Goal: Check status

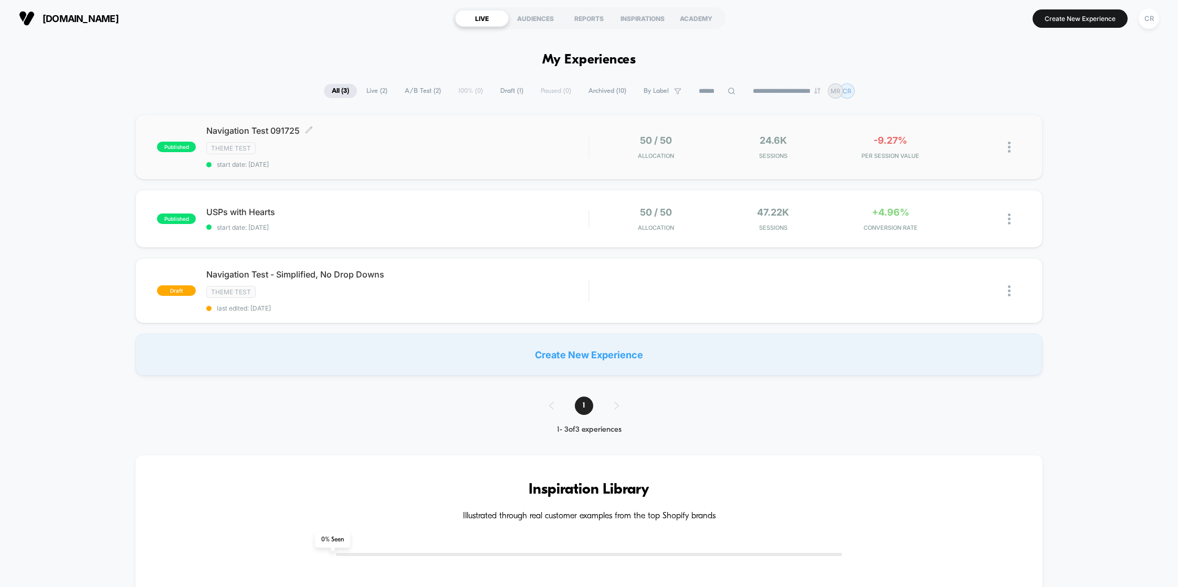
click at [339, 151] on div "Theme Test" at bounding box center [397, 148] width 382 height 12
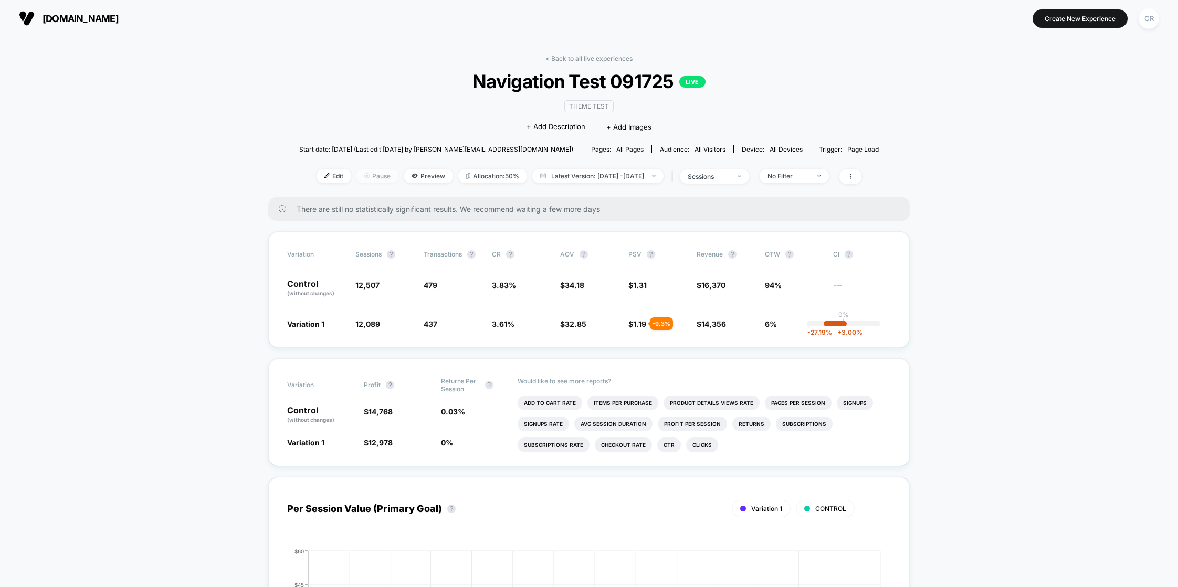
click at [370, 176] on div at bounding box center [371, 176] width 3 height 1
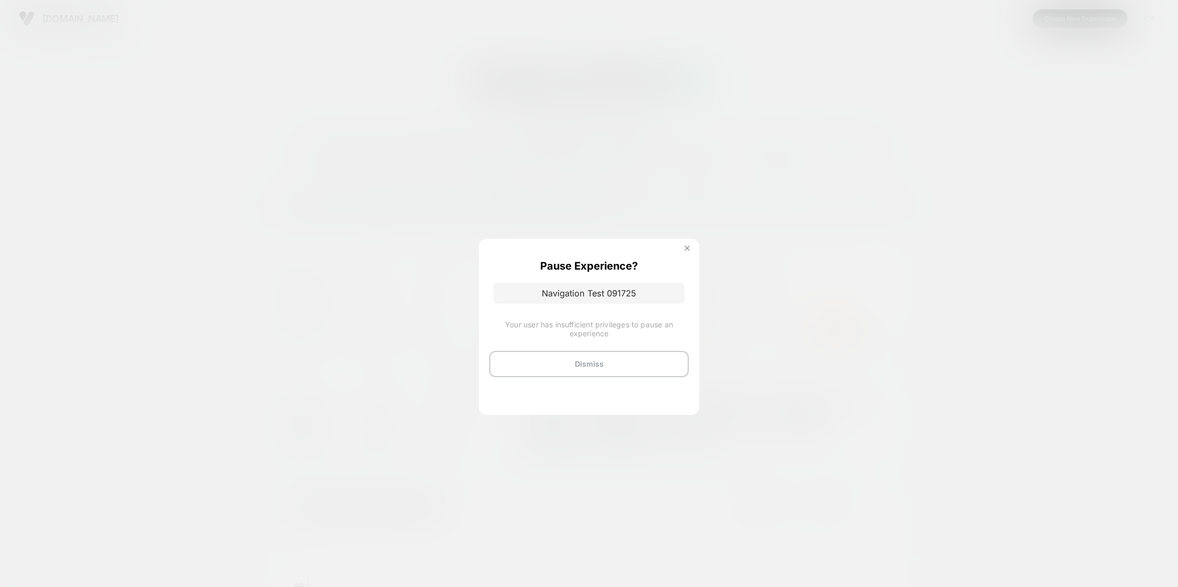
click at [688, 246] on img at bounding box center [687, 248] width 5 height 5
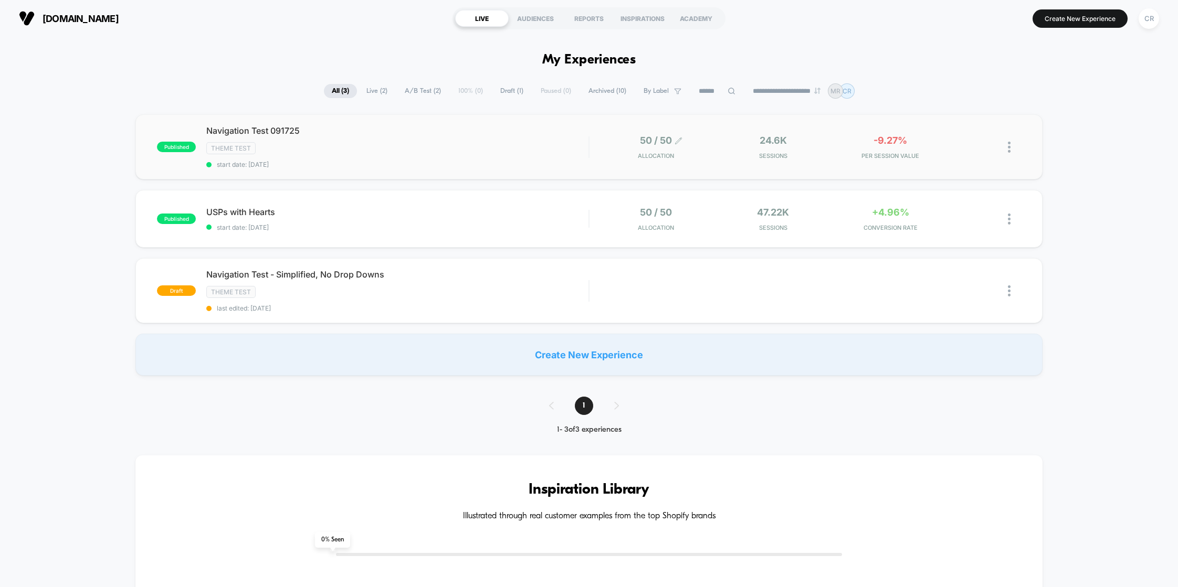
click at [667, 145] on span "50 / 50" at bounding box center [656, 140] width 32 height 11
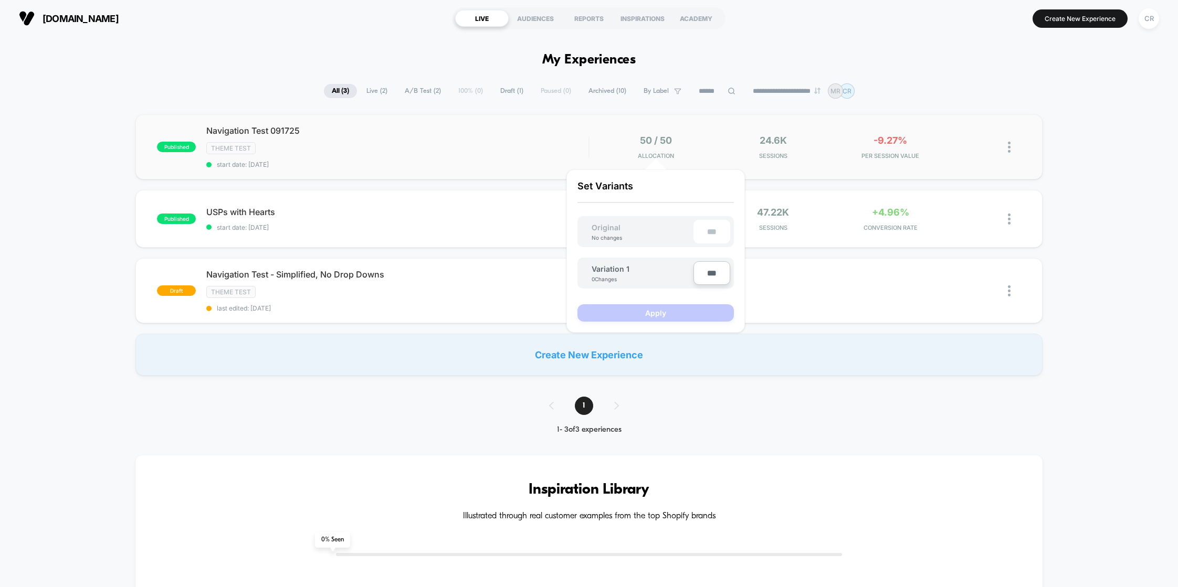
click at [434, 175] on div "published Navigation Test 091725 Theme Test start date: 9/17/2025 50 / 50 Alloc…" at bounding box center [588, 146] width 907 height 65
